Goal: Information Seeking & Learning: Check status

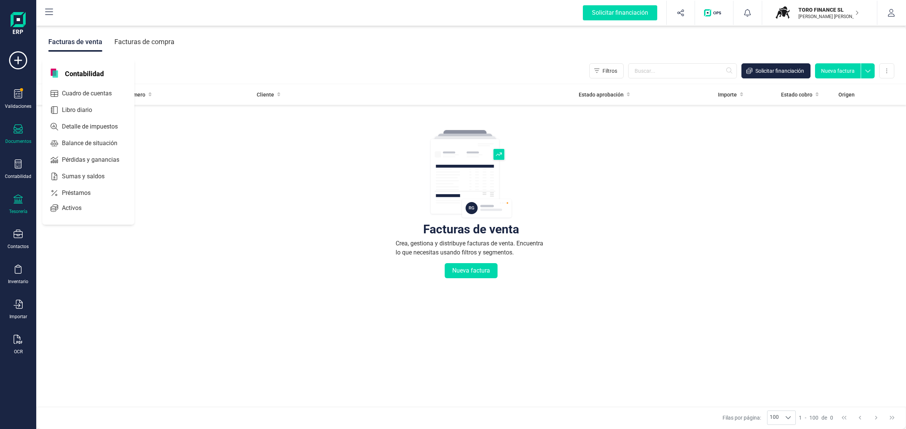
click at [20, 199] on icon at bounding box center [18, 199] width 9 height 9
click at [72, 127] on span "Cuentas bancarias" at bounding box center [92, 128] width 66 height 9
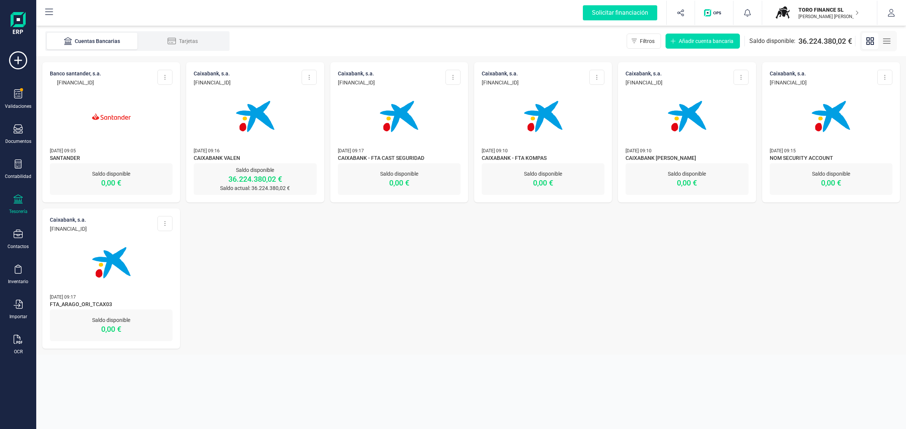
click at [252, 148] on p "[DATE] 09:16" at bounding box center [255, 151] width 123 height 8
click at [258, 141] on img at bounding box center [254, 116] width 63 height 63
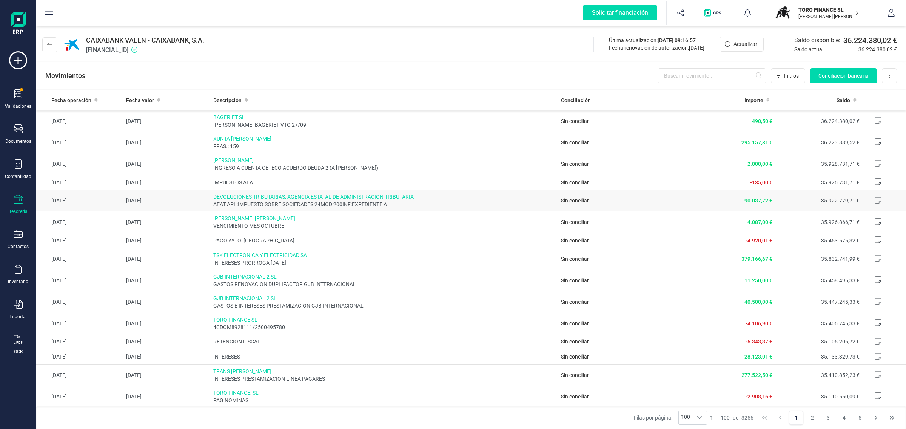
click at [360, 200] on span "DEVOLUCIONES TRIBUTARIAS, AGENCIA ESTATAL DE ADMINISTRACION TRIBUTARIA" at bounding box center [384, 197] width 342 height 8
click at [806, 12] on p "TORO FINANCE SL" at bounding box center [828, 10] width 60 height 8
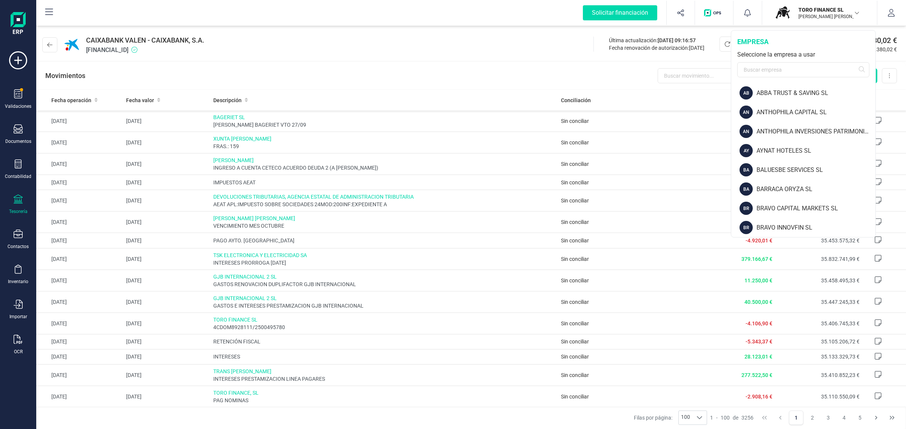
click at [469, 74] on div "Movimientos Filtros Conciliación bancaria Descargar Excel Eliminar cuenta" at bounding box center [470, 75] width 869 height 27
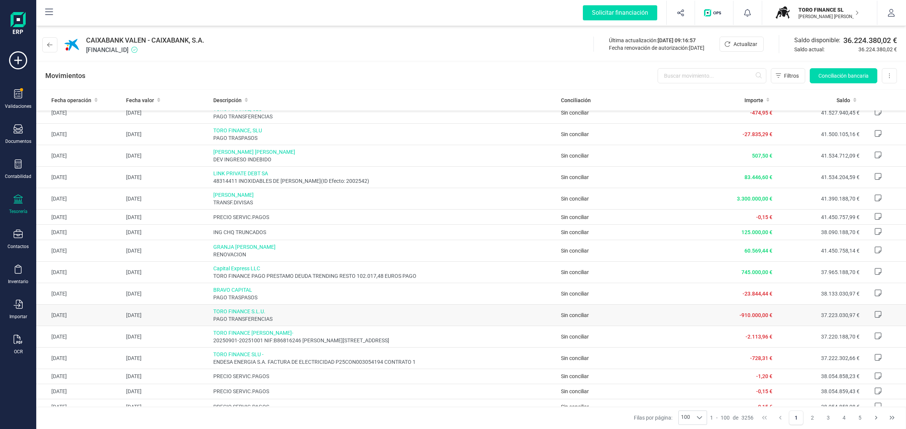
scroll to position [1595, 0]
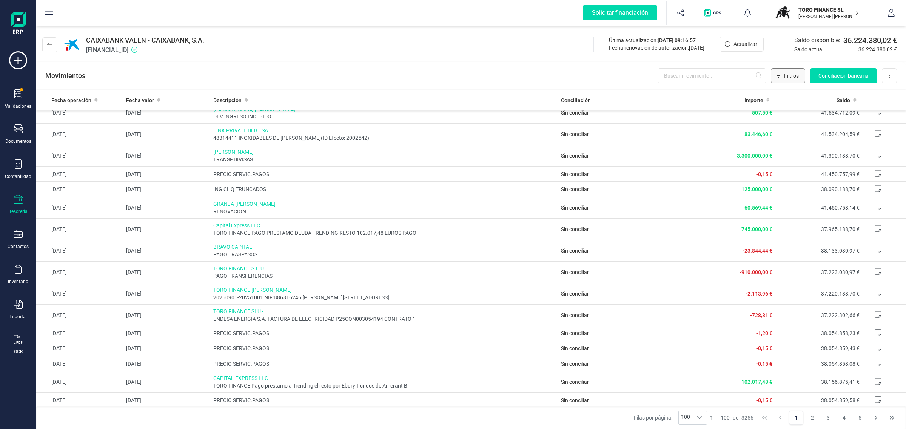
click at [788, 73] on span "Filtros" at bounding box center [791, 76] width 15 height 8
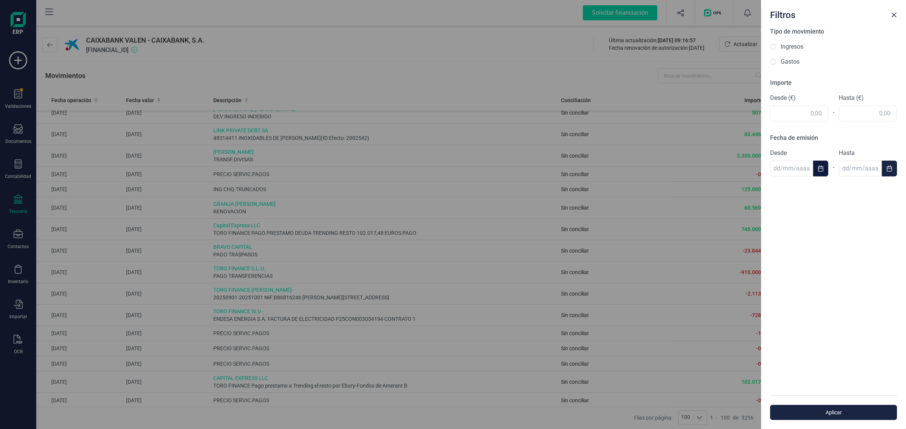
click at [813, 171] on button "Choose Date" at bounding box center [820, 169] width 15 height 16
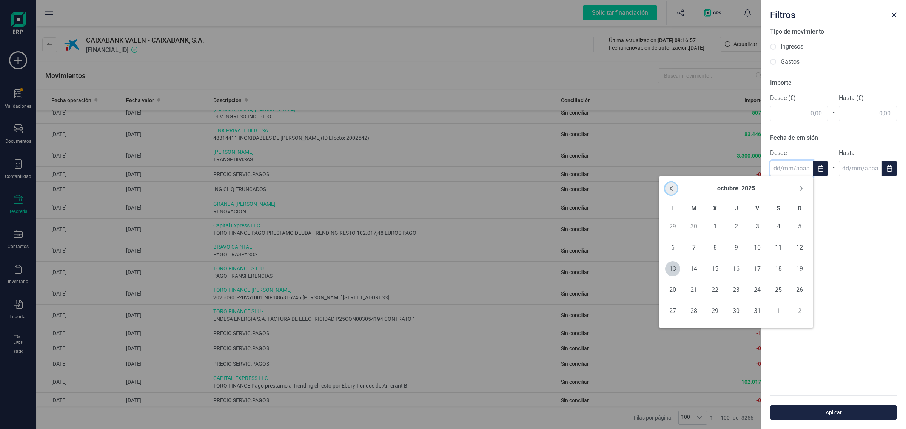
click at [670, 189] on icon "Previous Month" at bounding box center [670, 188] width 3 height 5
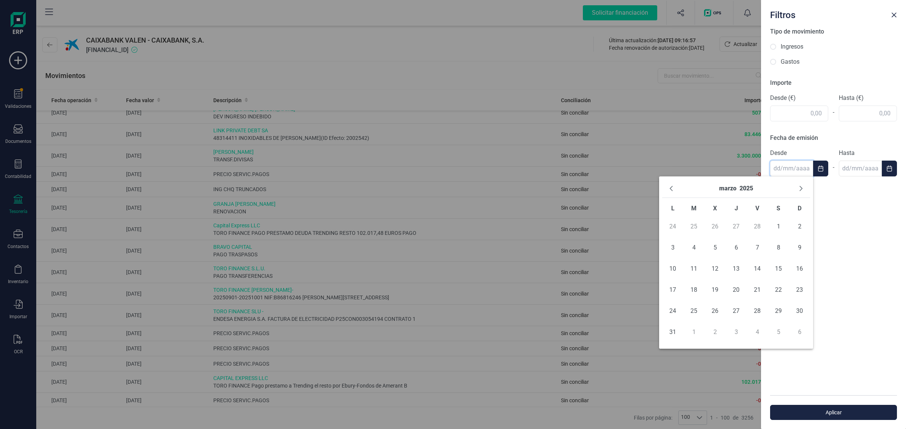
click at [670, 189] on icon "Previous Month" at bounding box center [670, 188] width 3 height 5
click at [690, 267] on span "12" at bounding box center [693, 268] width 15 height 15
type input "[DATE]"
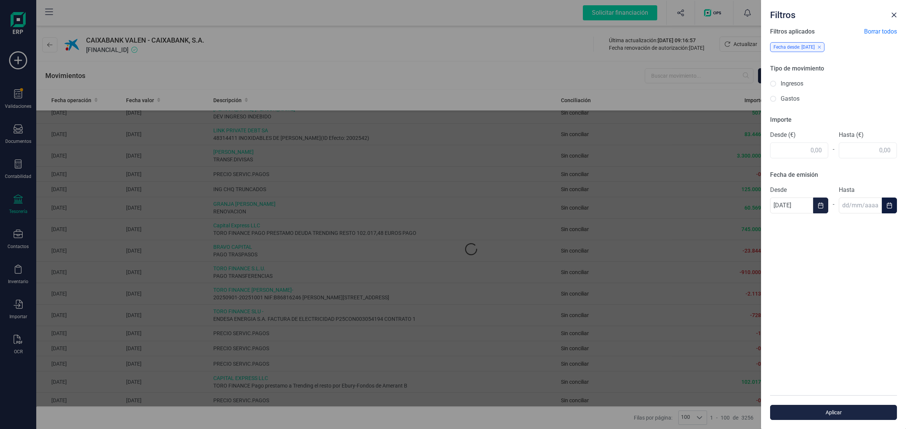
scroll to position [0, 0]
click at [889, 203] on icon "Choose Date" at bounding box center [889, 206] width 6 height 6
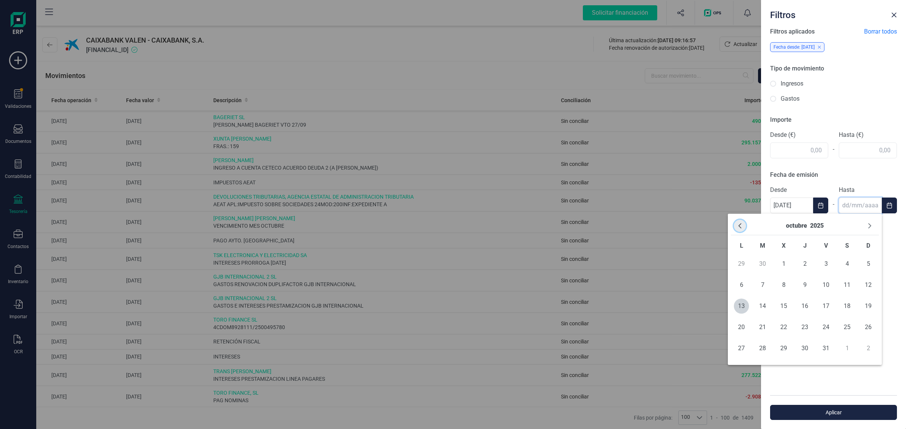
click at [740, 228] on icon "Previous Month" at bounding box center [739, 225] width 3 height 5
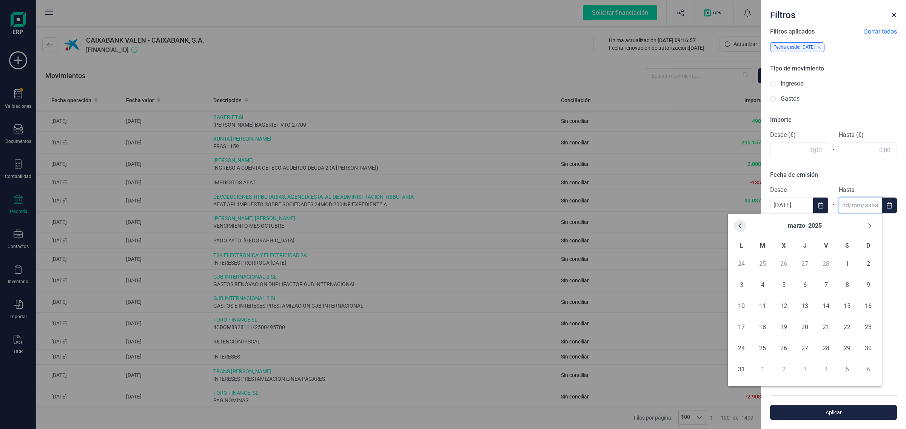
click at [740, 228] on icon "Previous Month" at bounding box center [739, 225] width 3 height 5
click at [821, 345] on span "31" at bounding box center [825, 348] width 15 height 15
type input "[DATE]"
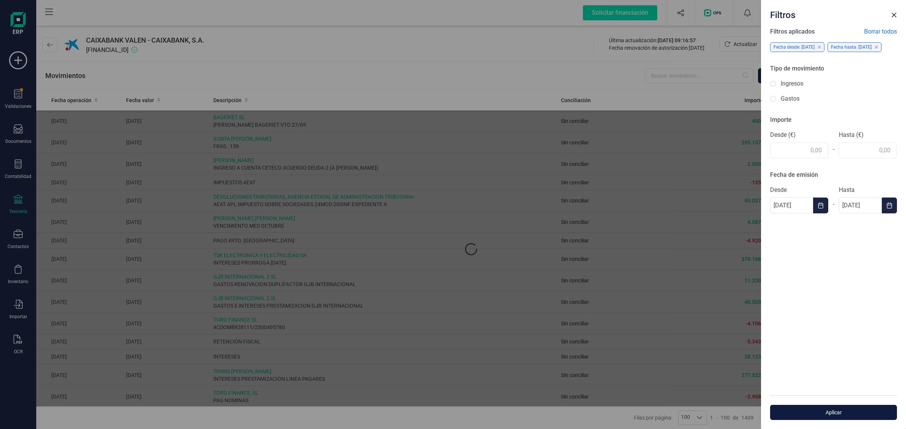
click at [839, 413] on span "Aplicar" at bounding box center [832, 413] width 109 height 8
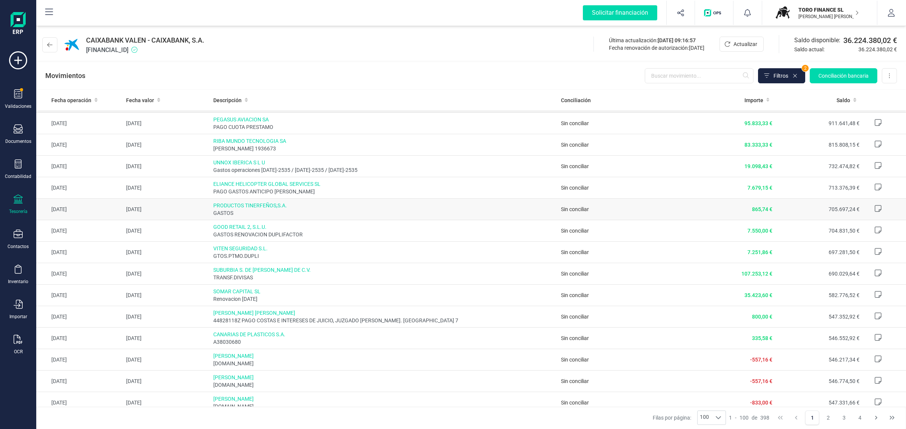
scroll to position [1747, 0]
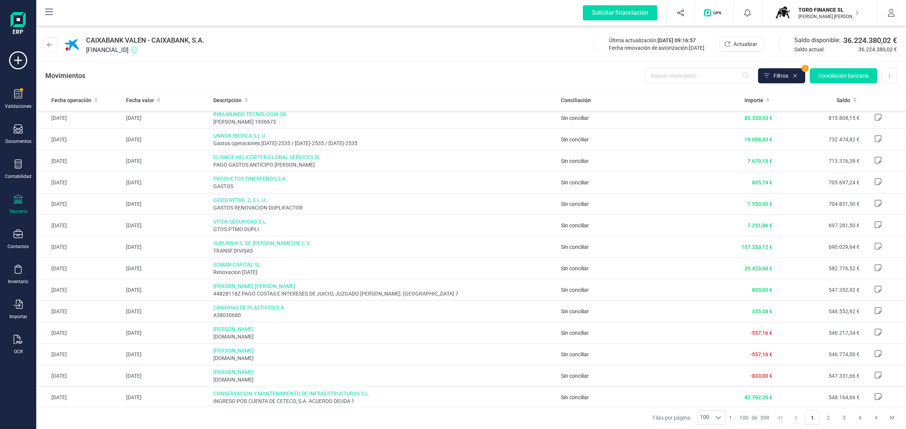
click at [829, 421] on button "2" at bounding box center [828, 418] width 14 height 14
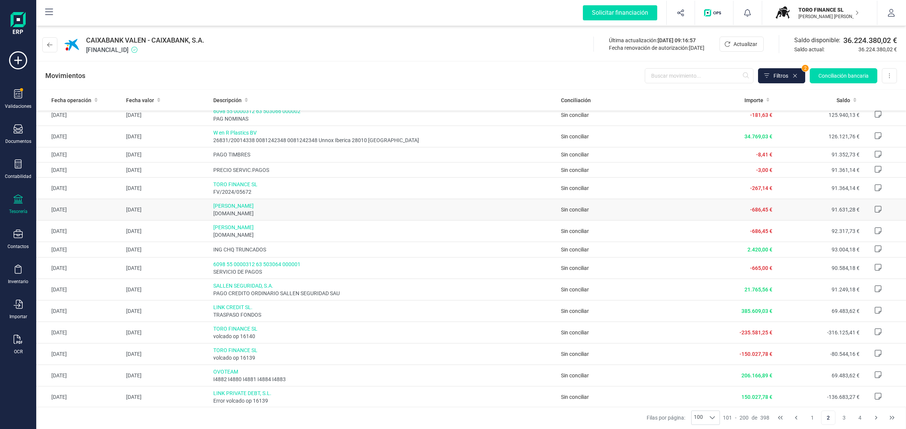
scroll to position [330, 0]
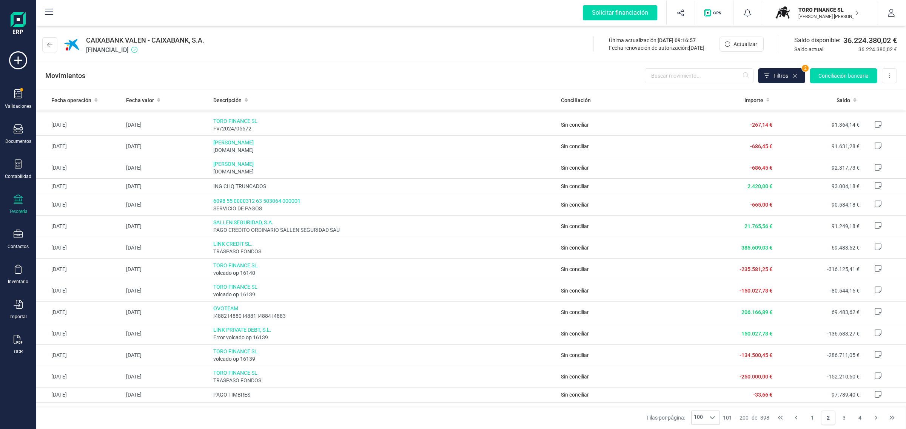
click at [801, 8] on p "TORO FINANCE SL" at bounding box center [828, 10] width 60 height 8
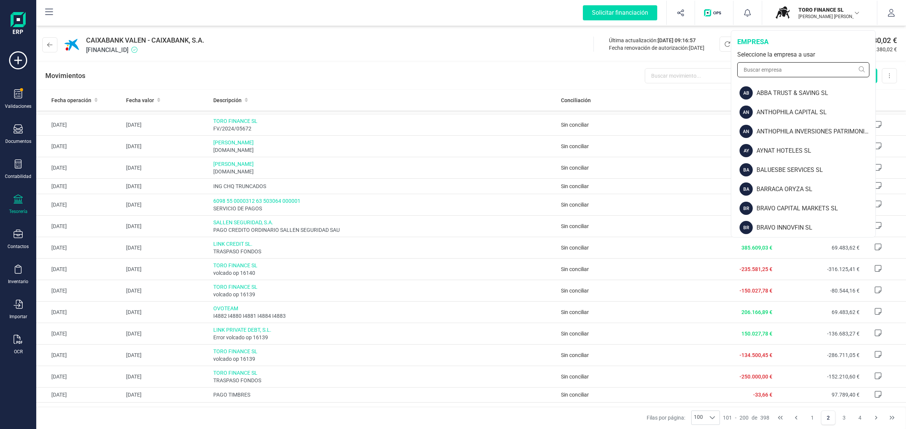
click at [763, 69] on input "text" at bounding box center [803, 69] width 132 height 15
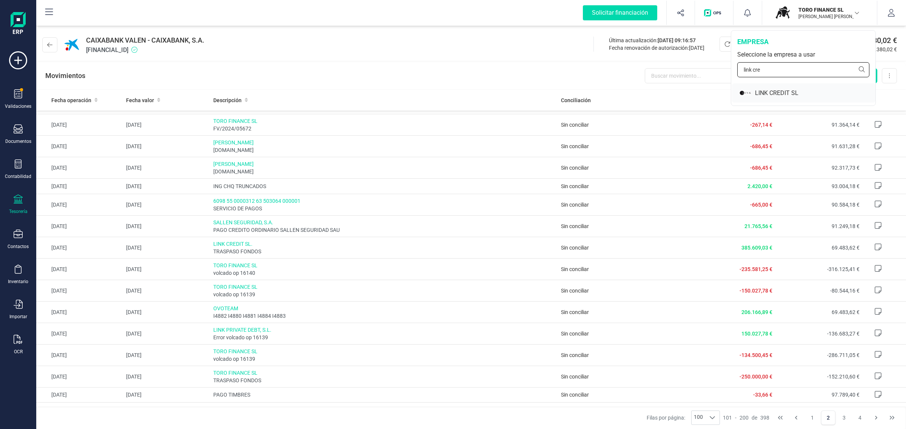
type input "link cre"
click at [830, 93] on div "LINK CREDIT SL" at bounding box center [815, 93] width 120 height 9
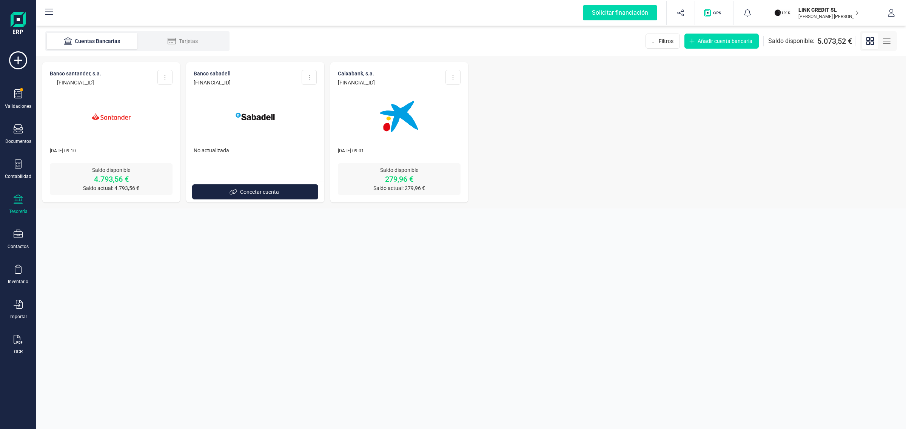
click at [26, 199] on div "Tesorería" at bounding box center [18, 205] width 30 height 20
click at [231, 283] on section "Cuentas Bancarias Tarjetas Filtros Añadir cuenta bancaria Saldo disponible: 5.0…" at bounding box center [470, 227] width 869 height 403
click at [135, 127] on img at bounding box center [111, 116] width 63 height 63
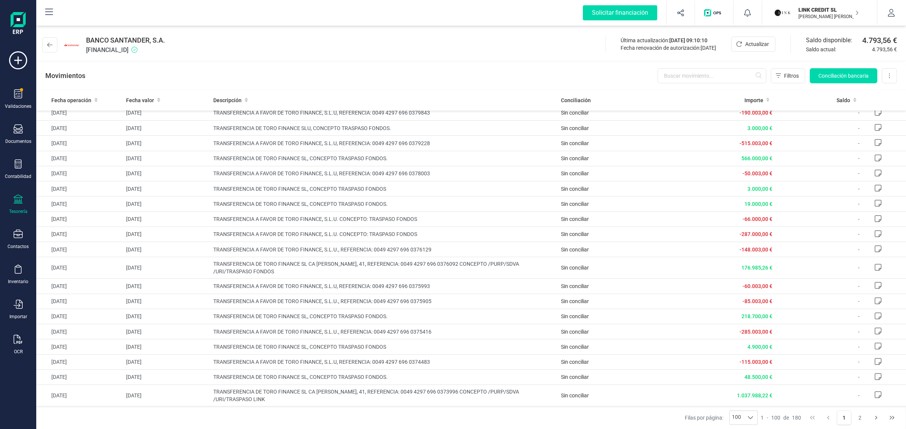
scroll to position [1273, 0]
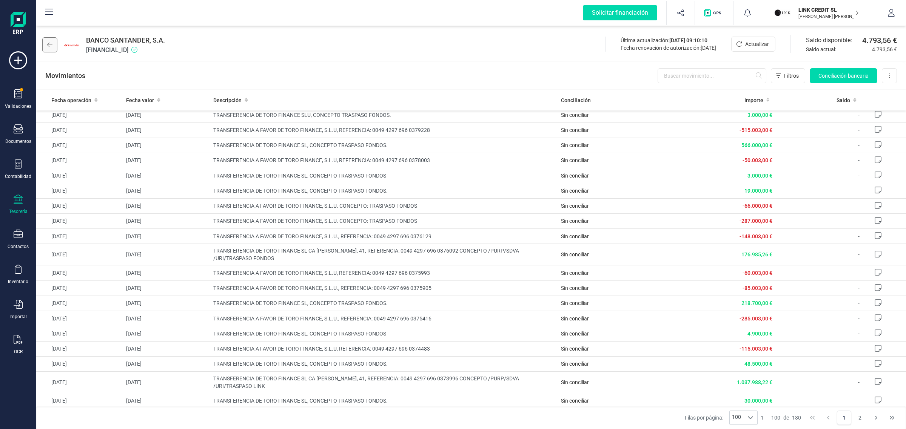
click at [51, 49] on button at bounding box center [49, 44] width 15 height 15
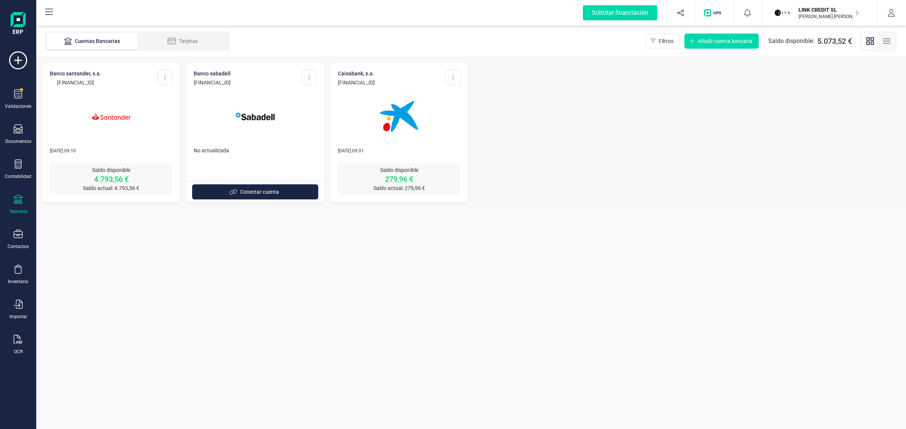
click at [399, 97] on img at bounding box center [398, 116] width 63 height 63
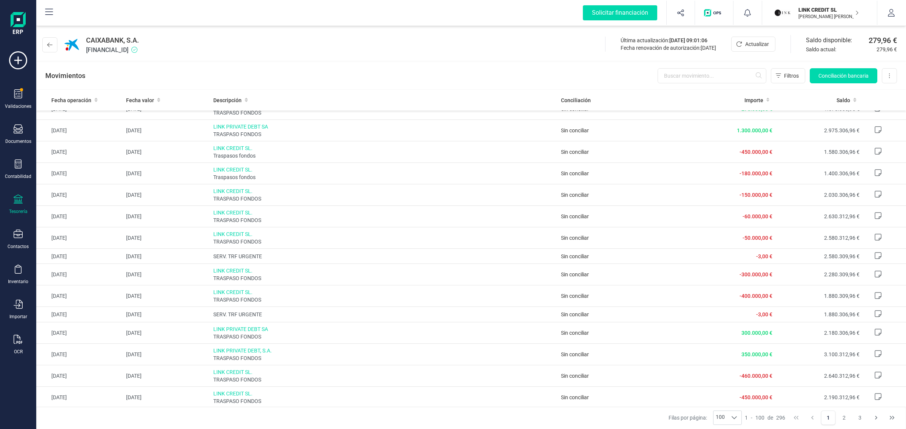
scroll to position [1766, 0]
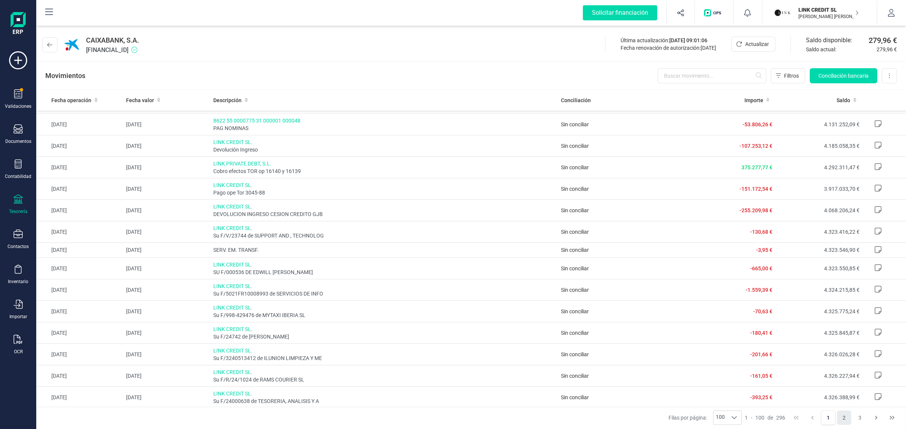
click at [841, 419] on button "2" at bounding box center [843, 418] width 14 height 14
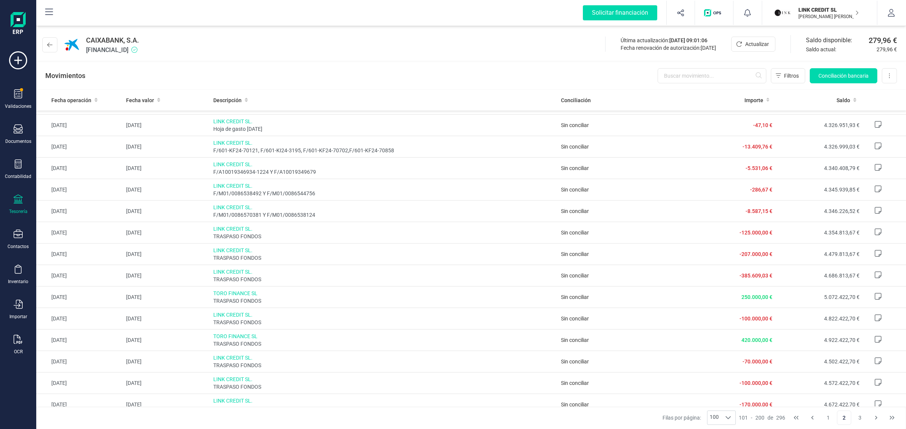
scroll to position [0, 0]
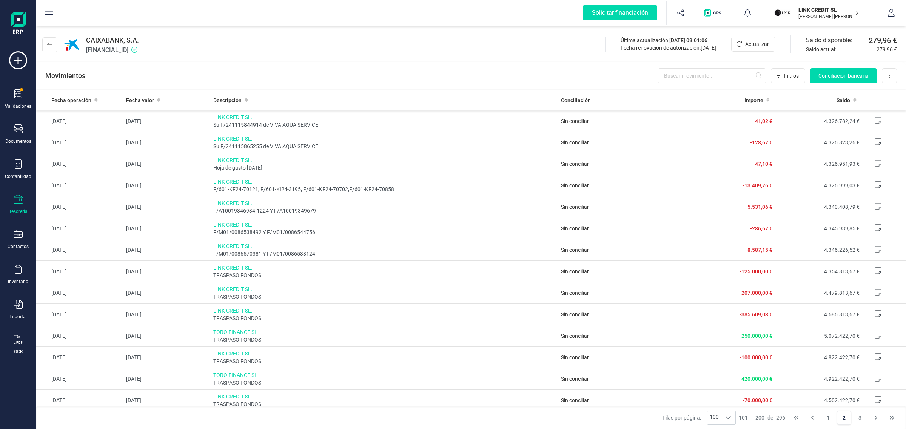
click at [828, 6] on p "LINK CREDIT SL" at bounding box center [828, 10] width 60 height 8
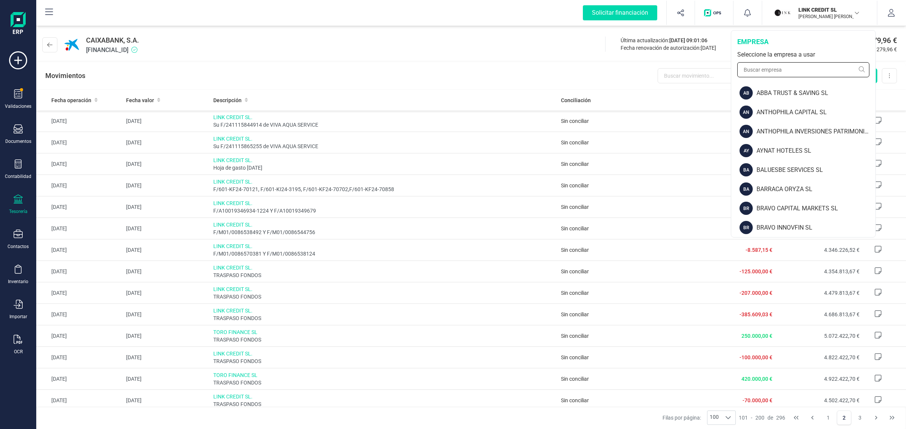
click at [757, 72] on input "text" at bounding box center [803, 69] width 132 height 15
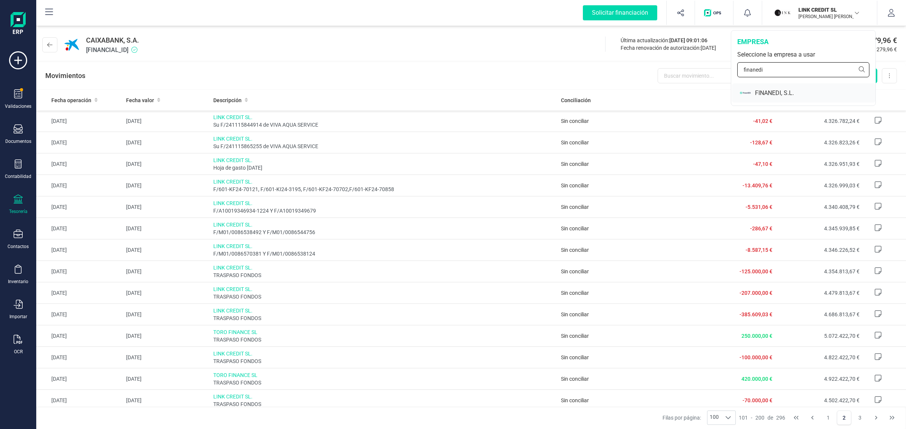
type input "finanedi"
click at [760, 94] on div "FINANEDI, S.L." at bounding box center [815, 93] width 120 height 9
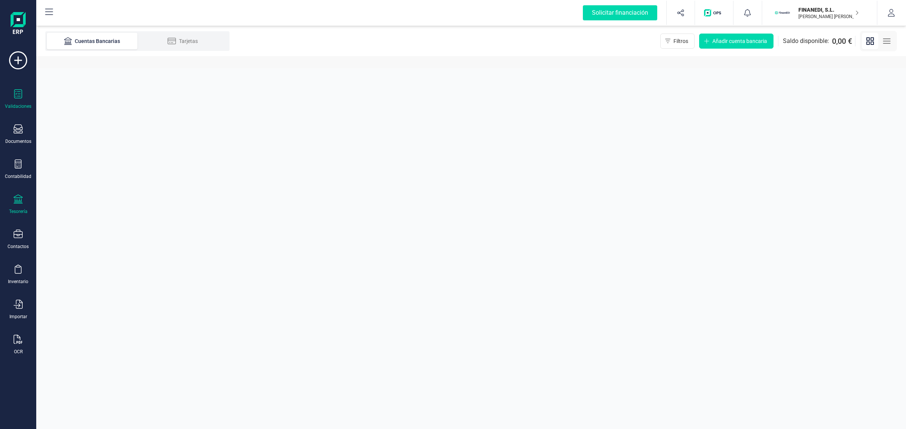
click at [15, 103] on div "Validaciones" at bounding box center [18, 106] width 26 height 6
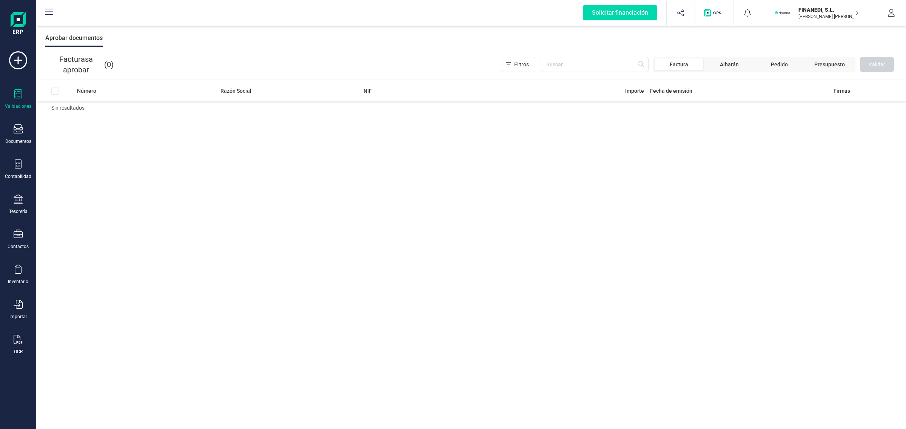
click at [20, 107] on div "Validaciones" at bounding box center [18, 106] width 26 height 6
click at [17, 95] on icon at bounding box center [18, 93] width 9 height 9
click at [17, 98] on div at bounding box center [18, 94] width 9 height 11
click at [20, 100] on div "Validaciones" at bounding box center [18, 99] width 30 height 20
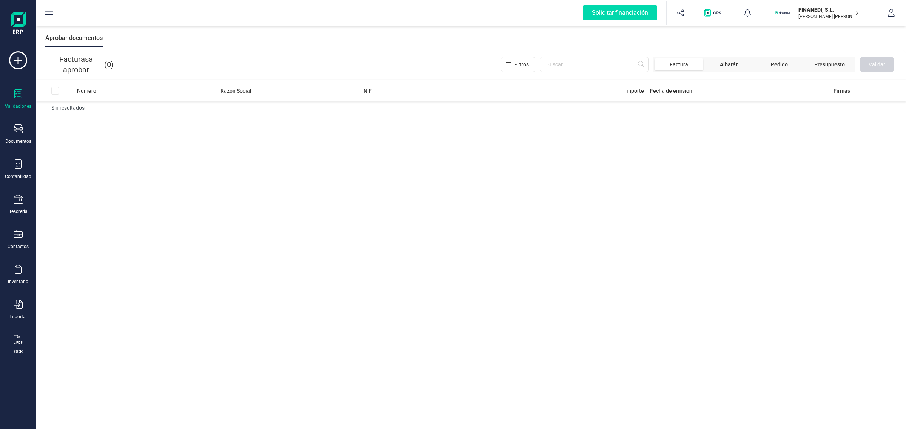
click at [12, 91] on div "Validaciones" at bounding box center [18, 99] width 30 height 20
